Goal: Task Accomplishment & Management: Complete application form

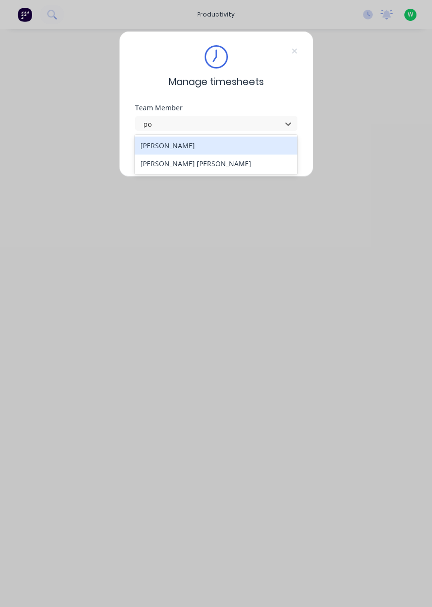
click at [221, 168] on div "[PERSON_NAME] [PERSON_NAME]" at bounding box center [216, 164] width 163 height 18
type input "po"
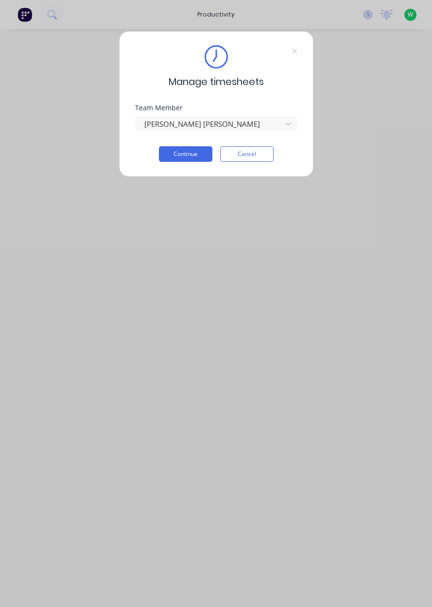
click at [192, 156] on button "Continue" at bounding box center [185, 154] width 53 height 16
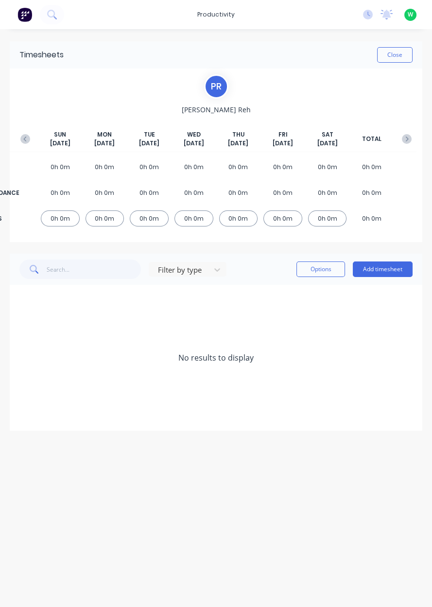
click at [395, 276] on button "Add timesheet" at bounding box center [383, 270] width 60 height 16
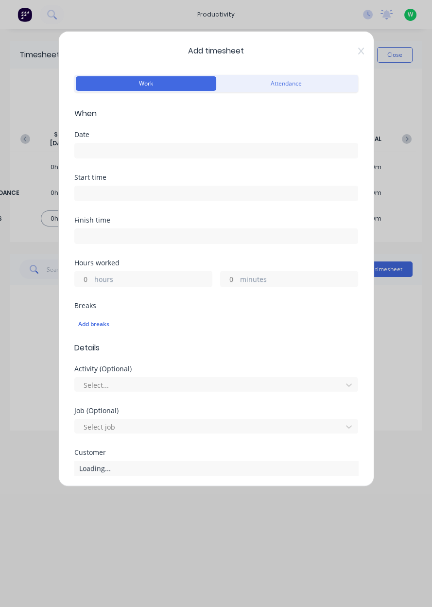
click at [188, 147] on input at bounding box center [216, 150] width 283 height 15
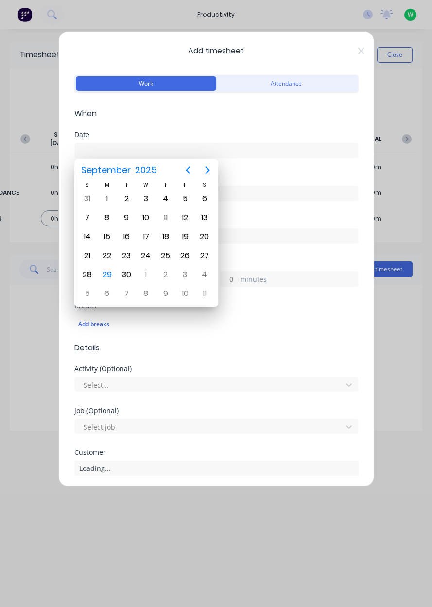
click at [111, 272] on div "29" at bounding box center [107, 274] width 15 height 15
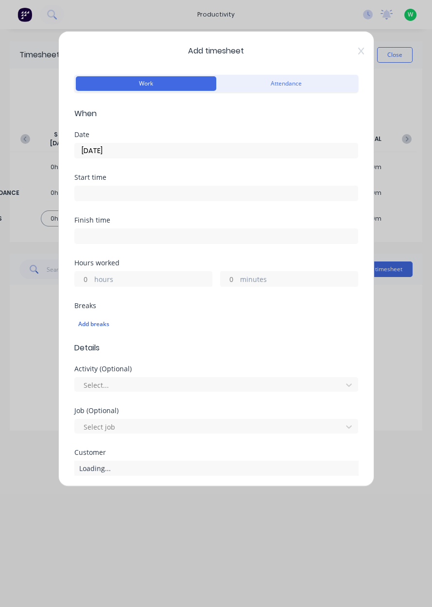
type input "[DATE]"
click at [121, 276] on label "hours" at bounding box center [153, 280] width 118 height 12
click at [92, 276] on input "hours" at bounding box center [83, 279] width 17 height 15
type input "8"
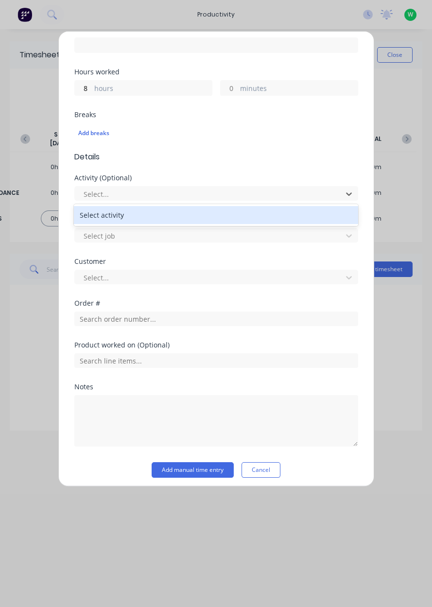
scroll to position [190, 0]
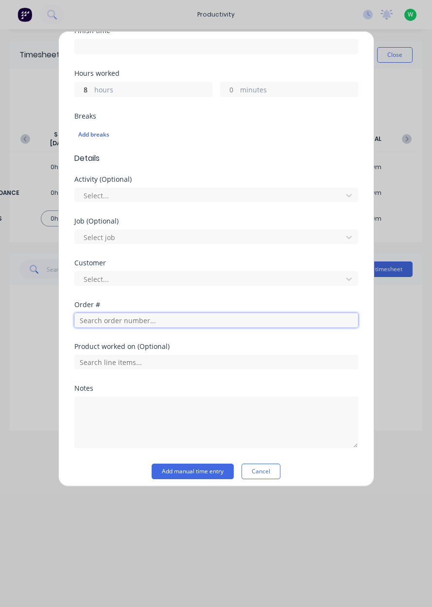
click at [221, 322] on input "text" at bounding box center [216, 320] width 284 height 15
type input "17943"
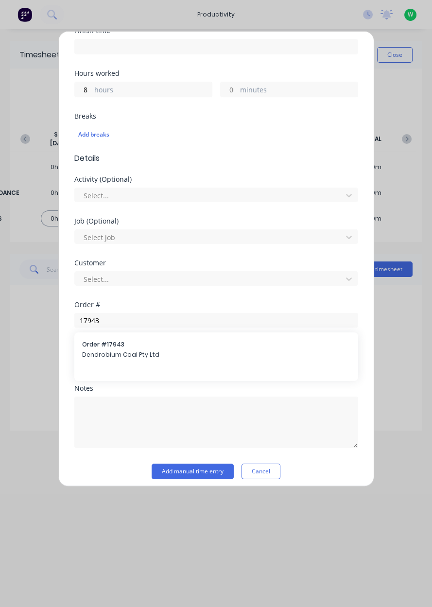
click at [192, 354] on span "Dendrobium Coal Pty Ltd" at bounding box center [216, 355] width 268 height 9
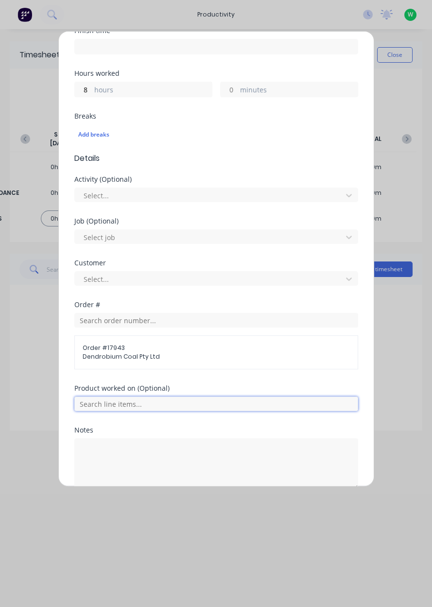
click at [264, 406] on input "text" at bounding box center [216, 404] width 284 height 15
click at [279, 401] on input "text" at bounding box center [216, 404] width 284 height 15
click at [265, 401] on input "text" at bounding box center [216, 404] width 284 height 15
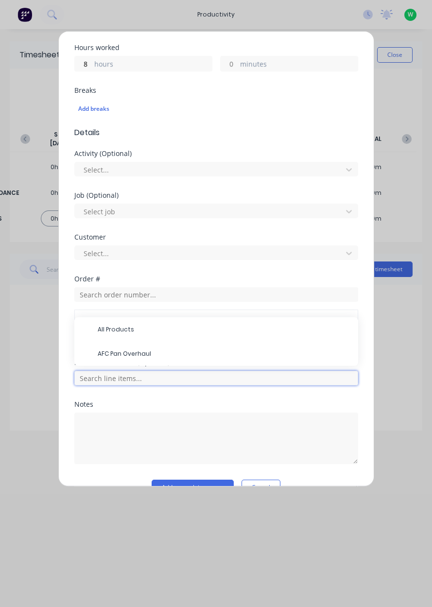
scroll to position [236, 0]
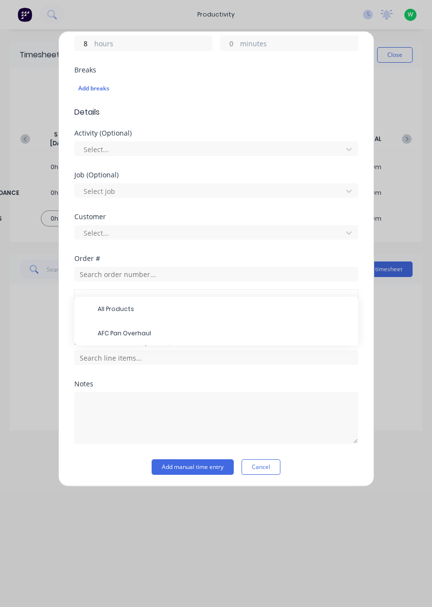
click at [177, 332] on span "AFC Pan Overhaul" at bounding box center [224, 333] width 253 height 9
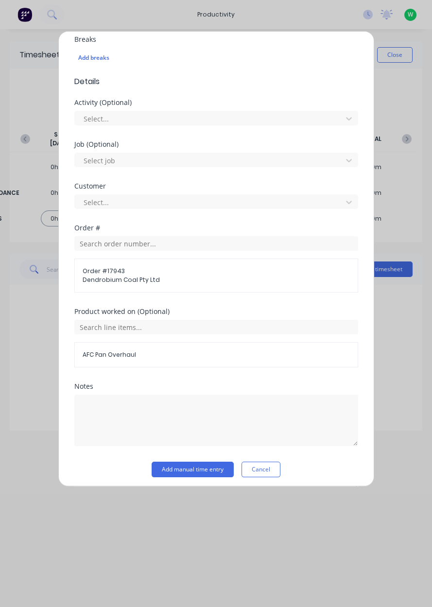
scroll to position [269, 0]
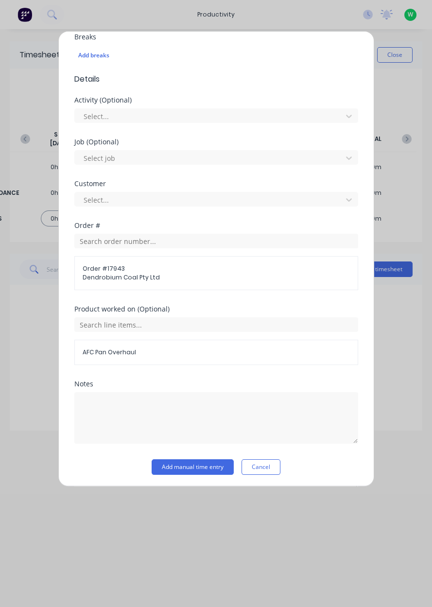
click at [202, 472] on button "Add manual time entry" at bounding box center [193, 468] width 82 height 16
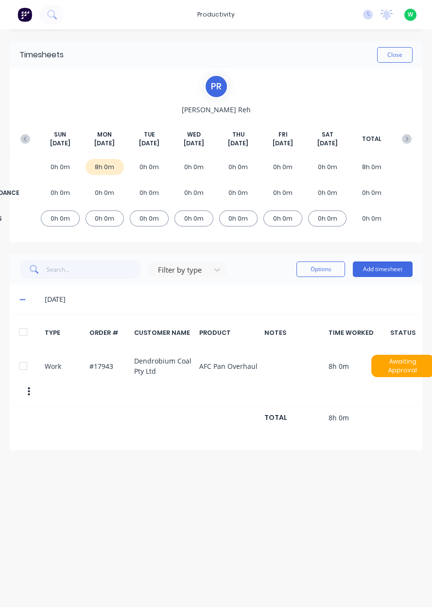
click at [27, 136] on icon "button" at bounding box center [25, 139] width 10 height 10
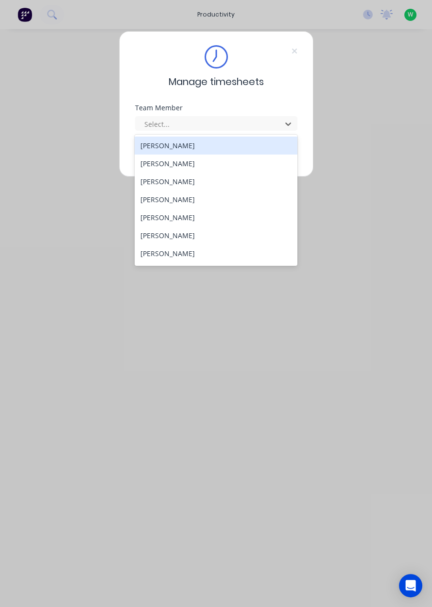
click at [148, 177] on div "[PERSON_NAME]" at bounding box center [216, 182] width 163 height 18
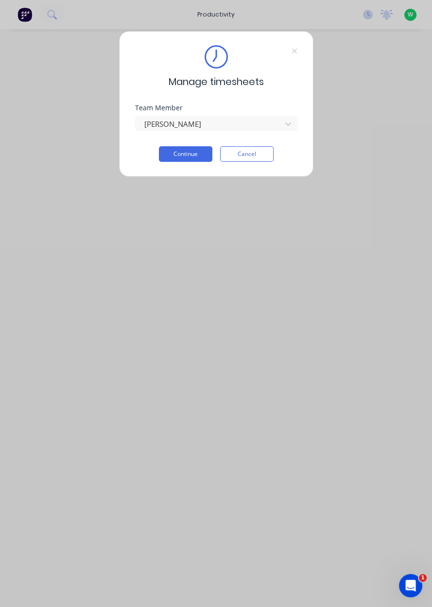
click at [181, 156] on button "Continue" at bounding box center [185, 154] width 53 height 16
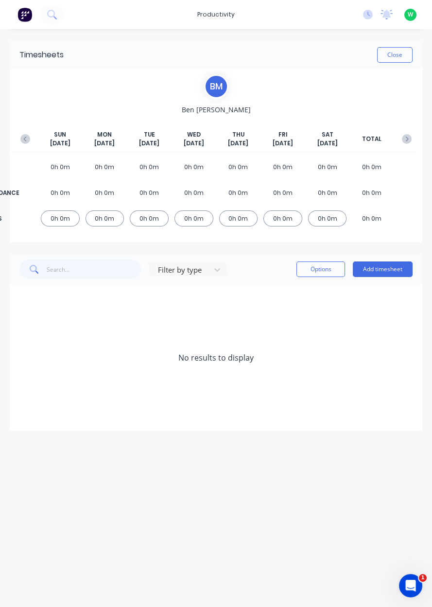
click at [383, 270] on button "Add timesheet" at bounding box center [383, 270] width 60 height 16
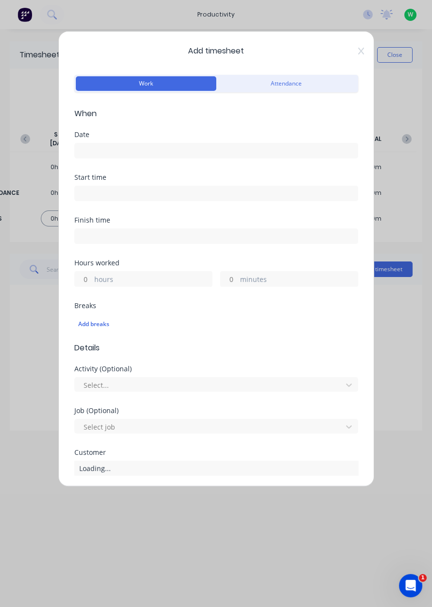
click at [88, 149] on input at bounding box center [216, 150] width 283 height 15
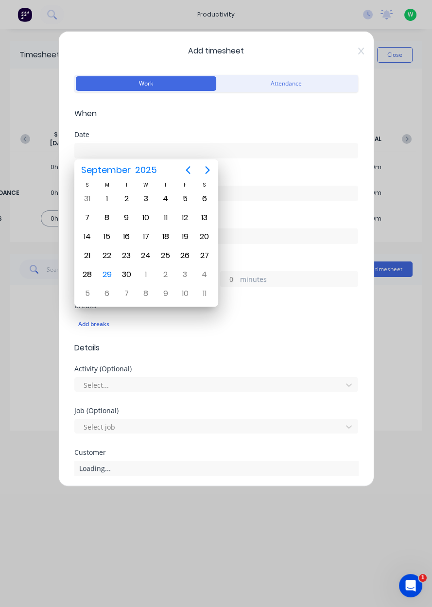
click at [104, 276] on div "29" at bounding box center [107, 274] width 15 height 15
type input "[DATE]"
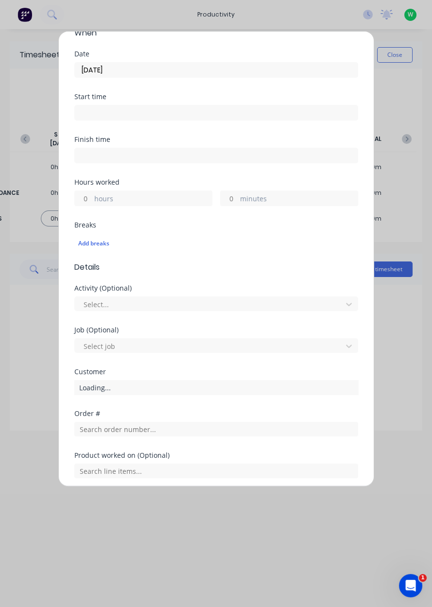
scroll to position [83, 0]
click at [97, 200] on label "hours" at bounding box center [153, 198] width 118 height 12
click at [92, 200] on input "hours" at bounding box center [83, 196] width 17 height 15
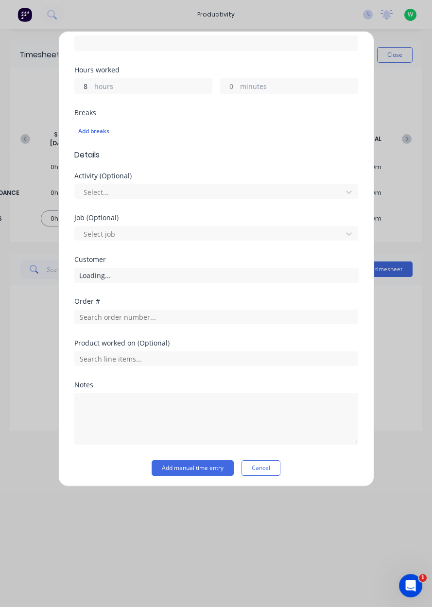
scroll to position [192, 0]
type input "8"
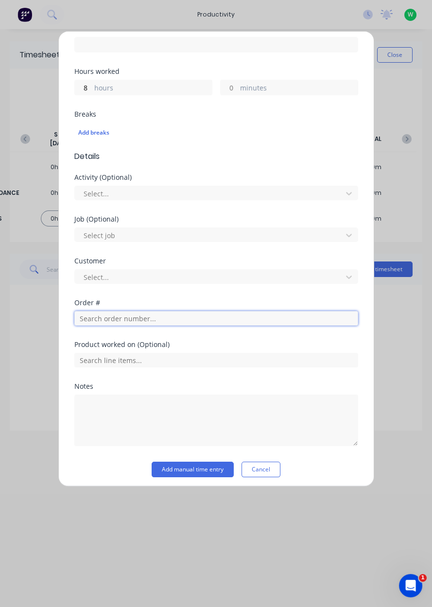
click at [90, 321] on input "text" at bounding box center [216, 318] width 284 height 15
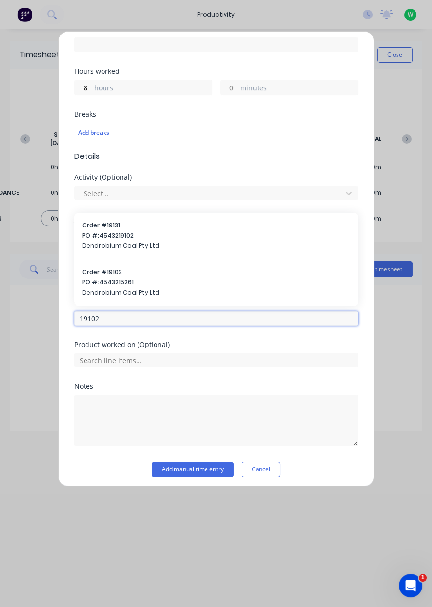
type input "19102"
click at [108, 284] on span "PO #: 4543215261" at bounding box center [216, 282] width 268 height 9
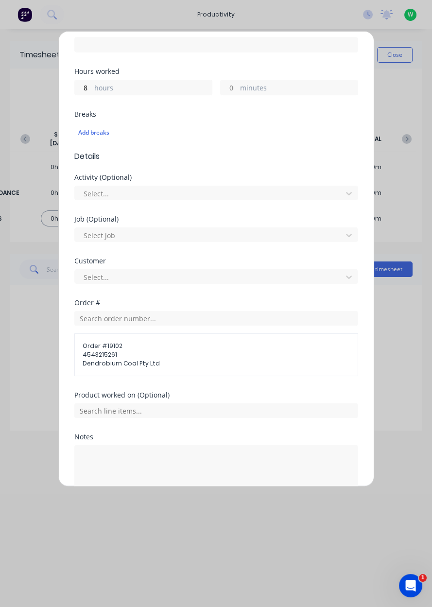
scroll to position [245, 0]
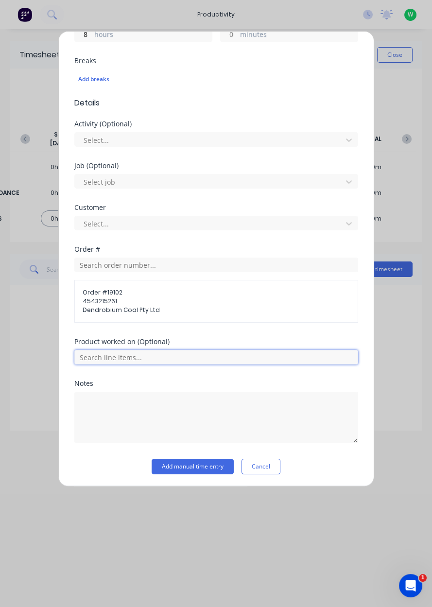
click at [96, 357] on input "text" at bounding box center [216, 357] width 284 height 15
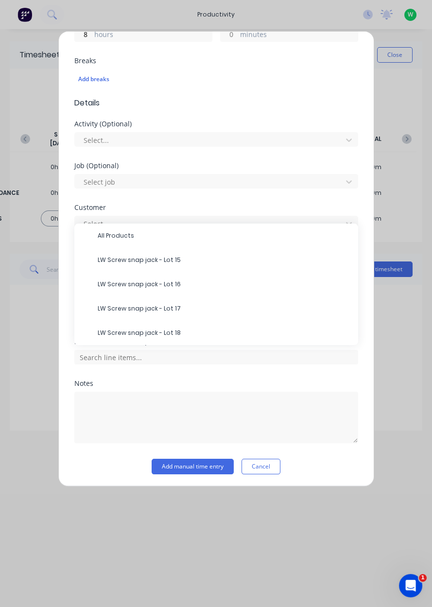
click at [106, 329] on span "LW Screw snap jack - Lot 18" at bounding box center [224, 333] width 253 height 9
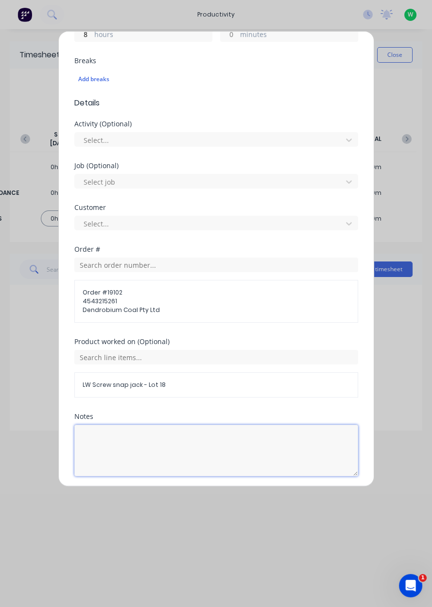
click at [104, 433] on textarea at bounding box center [216, 451] width 284 height 52
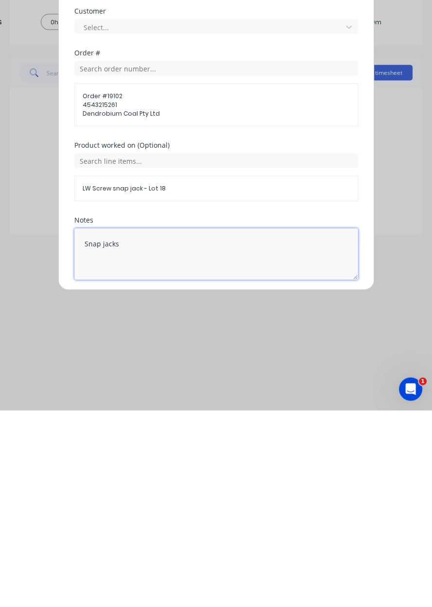
type textarea "Snap jacks"
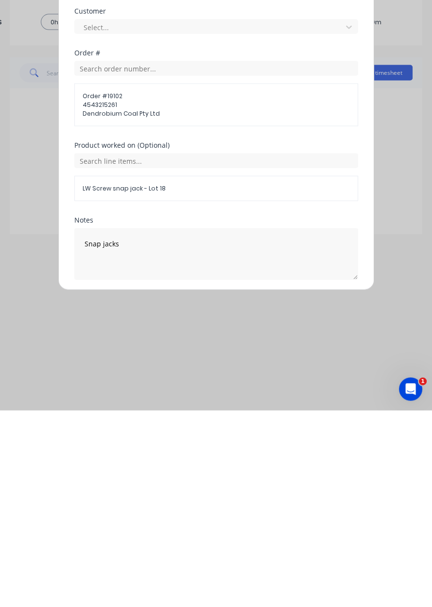
click at [143, 409] on div "Product worked on (Optional) LW Screw snap jack - Lot 18" at bounding box center [216, 375] width 284 height 75
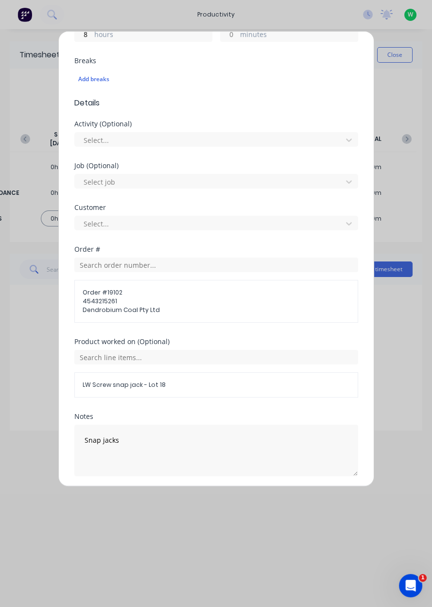
scroll to position [278, 0]
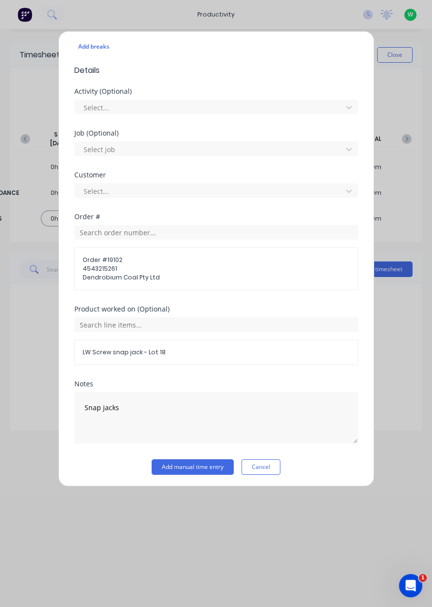
click at [179, 467] on button "Add manual time entry" at bounding box center [193, 468] width 82 height 16
